Goal: Task Accomplishment & Management: Use online tool/utility

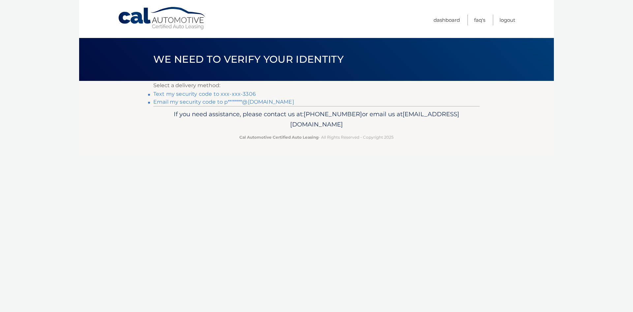
click at [196, 95] on link "Text my security code to xxx-xxx-3306" at bounding box center [204, 94] width 103 height 6
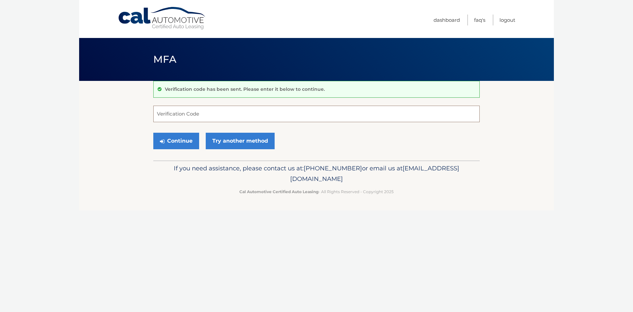
click at [180, 115] on input "Verification Code" at bounding box center [316, 114] width 326 height 16
type input "776430"
click at [184, 139] on button "Continue" at bounding box center [176, 141] width 46 height 16
click at [180, 142] on button "Continue" at bounding box center [176, 141] width 46 height 16
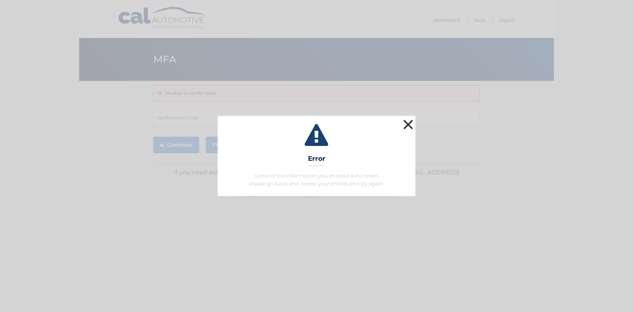
click at [406, 126] on button "×" at bounding box center [408, 124] width 13 height 13
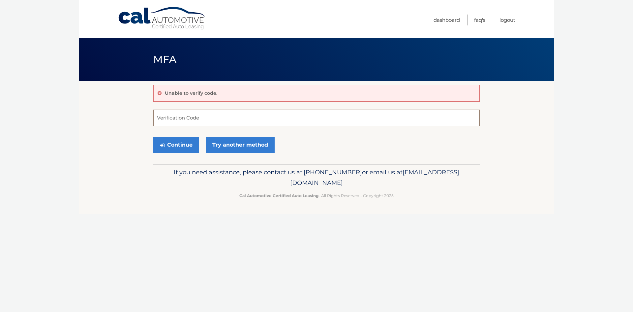
click at [176, 124] on input "Verification Code" at bounding box center [316, 117] width 326 height 16
click at [176, 120] on input "Verification Code" at bounding box center [316, 117] width 326 height 16
type input "776430"
click at [185, 146] on button "Continue" at bounding box center [176, 145] width 46 height 16
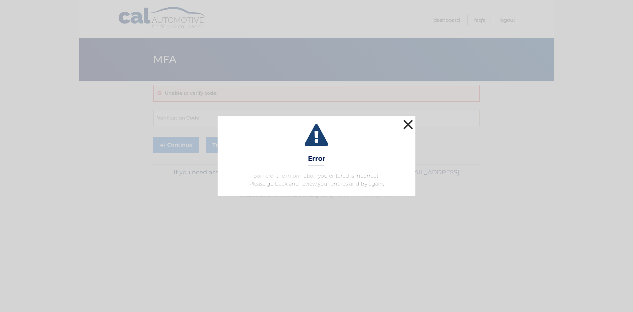
click at [411, 125] on button "×" at bounding box center [408, 124] width 13 height 13
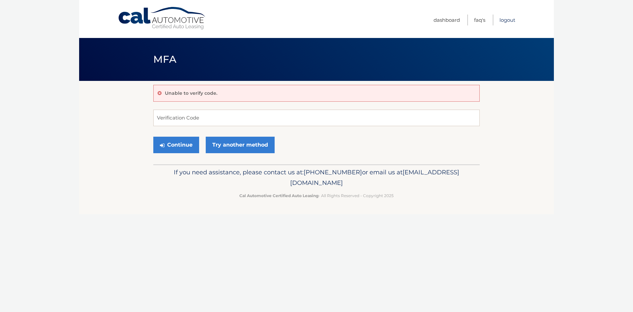
click at [513, 20] on link "Logout" at bounding box center [508, 20] width 16 height 11
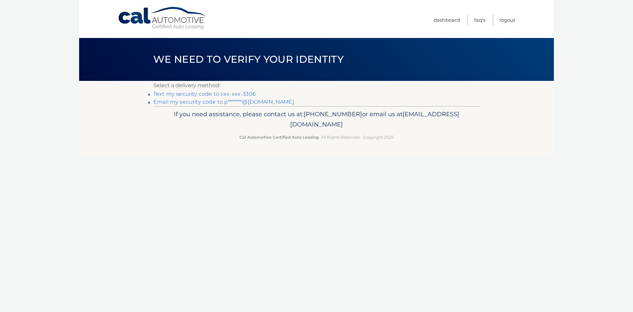
click at [223, 93] on link "Text my security code to xxx-xxx-3306" at bounding box center [204, 94] width 103 height 6
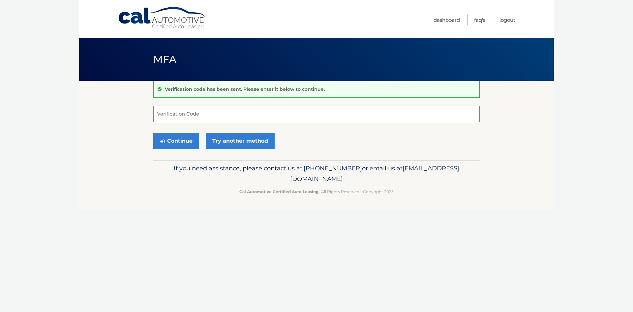
click at [175, 115] on input "Verification Code" at bounding box center [316, 114] width 326 height 16
type input "327346"
click at [188, 138] on button "Continue" at bounding box center [176, 141] width 46 height 16
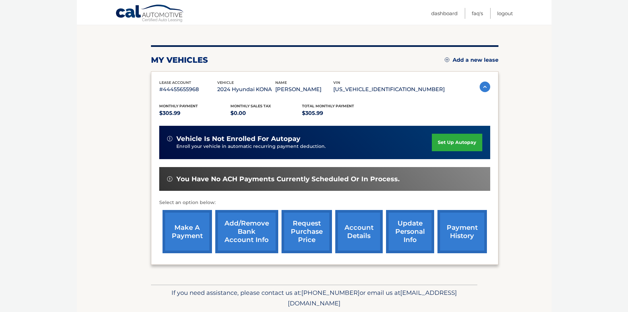
scroll to position [66, 0]
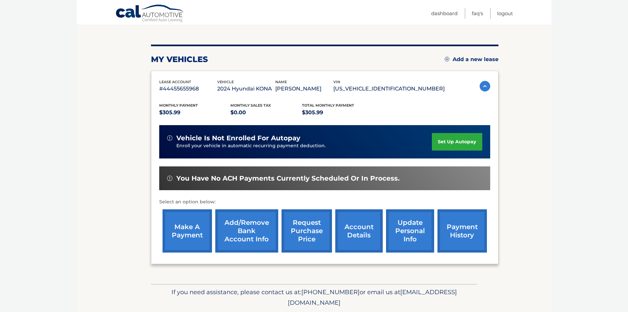
click at [196, 241] on link "make a payment" at bounding box center [187, 230] width 49 height 43
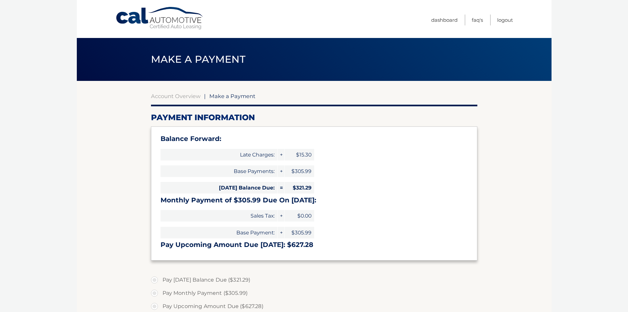
select select "NzdjMWJmYTQtOWFlYS00YTFjLWJkODYtOTgxYWE3MzgwNTZh"
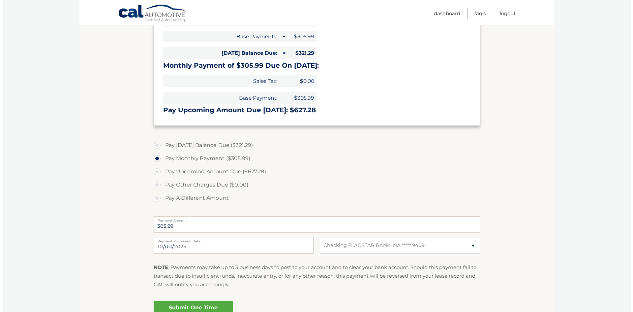
scroll to position [165, 0]
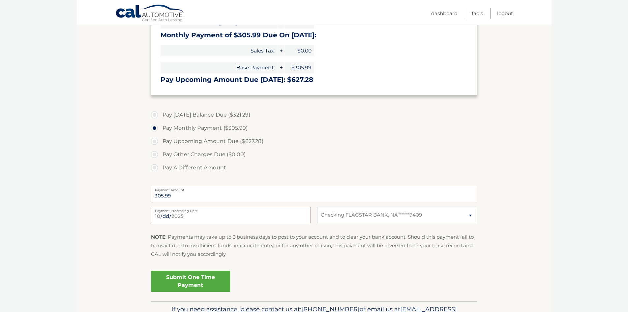
drag, startPoint x: 200, startPoint y: 215, endPoint x: 140, endPoint y: 203, distance: 60.8
click at [140, 203] on section "Account Overview | Make a Payment Payment Information Balance Forward: Late Cha…" at bounding box center [314, 108] width 475 height 385
click at [188, 215] on input "2025-10-09" at bounding box center [231, 214] width 160 height 16
type input "2025-10-11"
click at [198, 280] on link "Submit One Time Payment" at bounding box center [190, 280] width 79 height 21
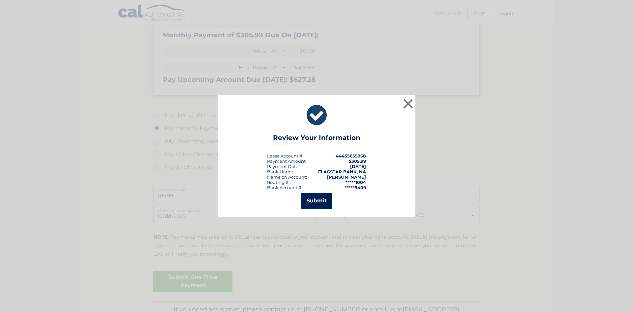
click at [315, 202] on button "Submit" at bounding box center [316, 201] width 31 height 16
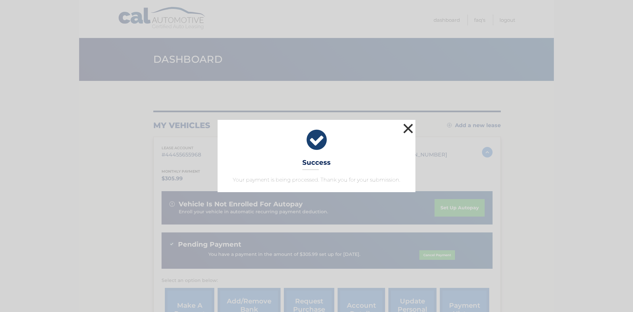
click at [410, 134] on button "×" at bounding box center [408, 128] width 13 height 13
